Goal: Information Seeking & Learning: Find specific page/section

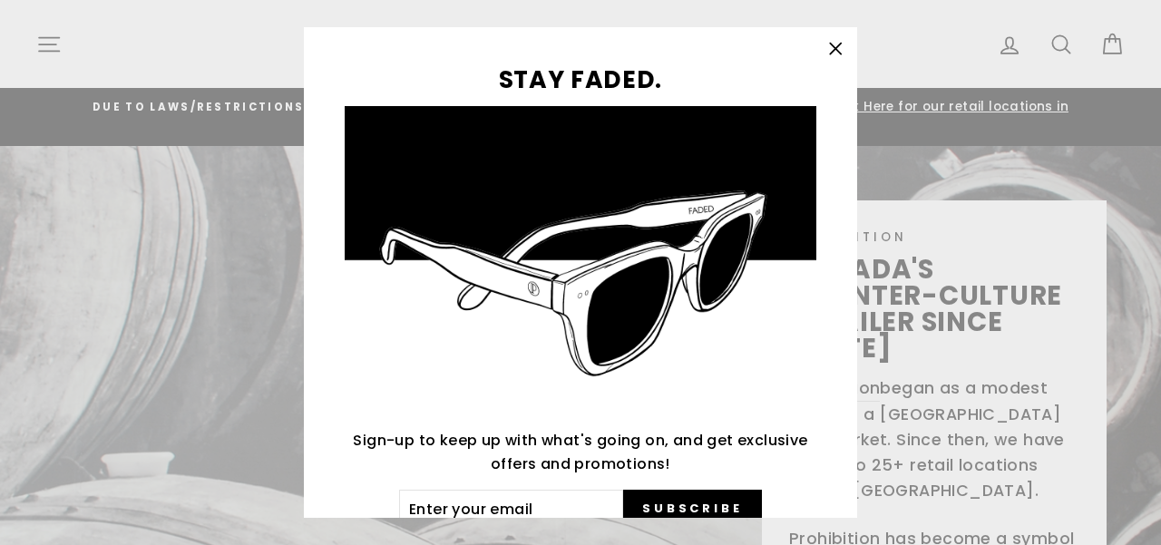
click at [832, 49] on icon "button" at bounding box center [834, 48] width 25 height 25
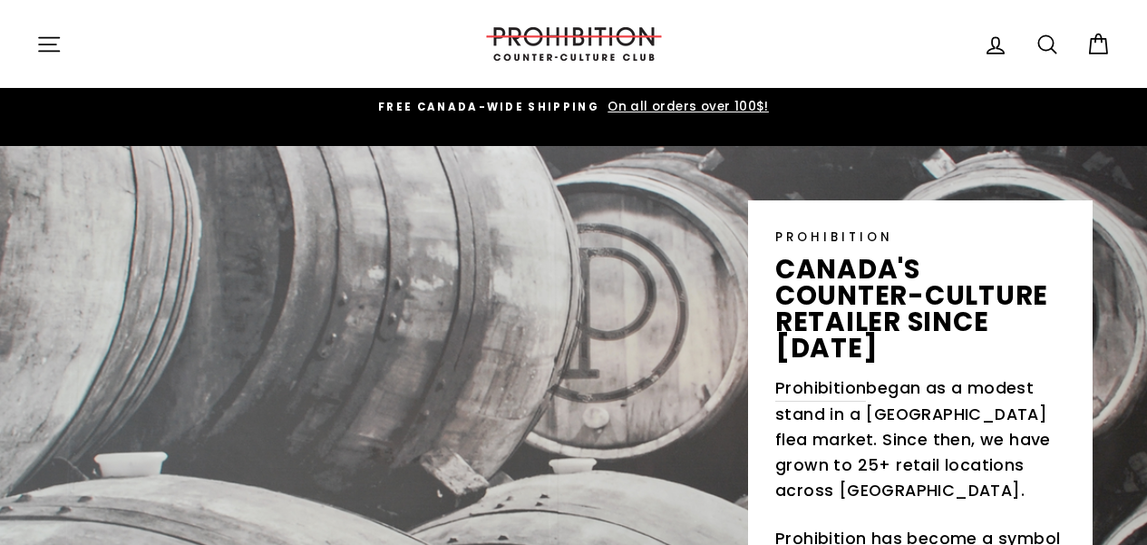
click at [1055, 47] on icon at bounding box center [1047, 44] width 25 height 25
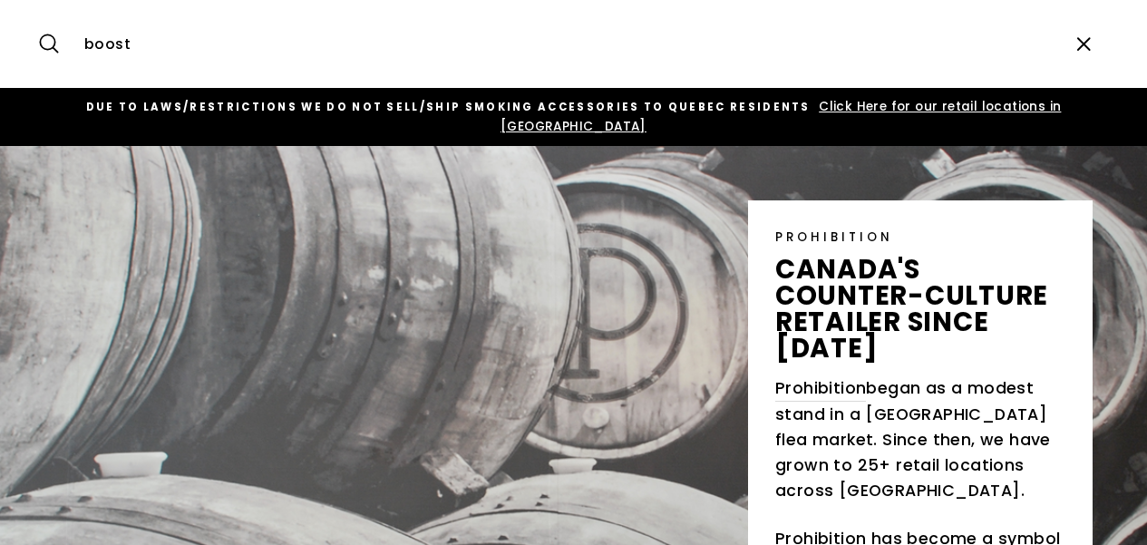
type input "boost"
click at [36, 14] on button "Search" at bounding box center [55, 44] width 39 height 61
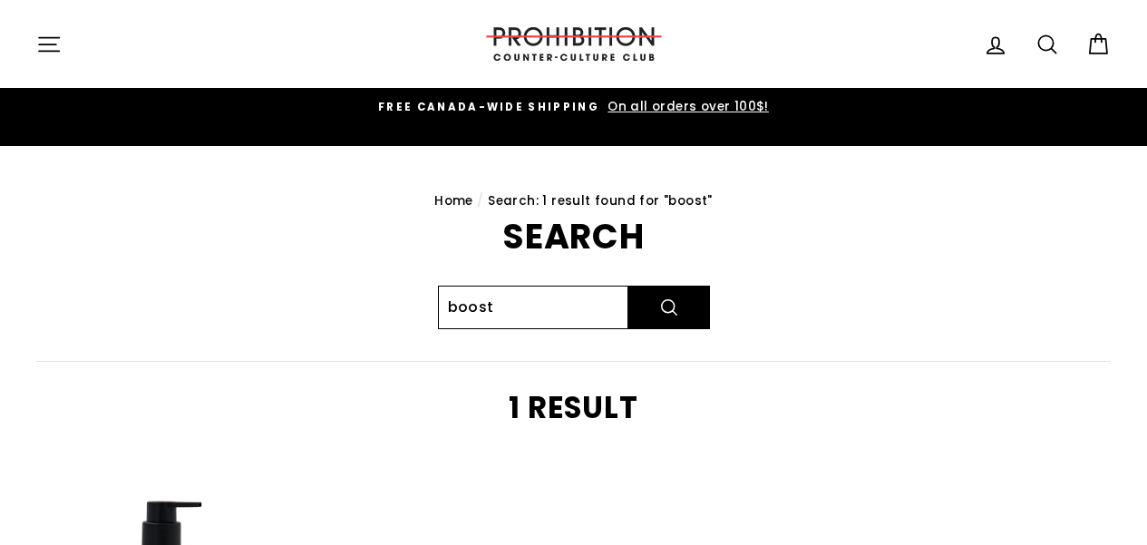
click at [531, 286] on input "boost" at bounding box center [533, 308] width 190 height 44
type input "integra"
click at [628, 286] on button "Search" at bounding box center [669, 308] width 82 height 44
